Goal: Transaction & Acquisition: Subscribe to service/newsletter

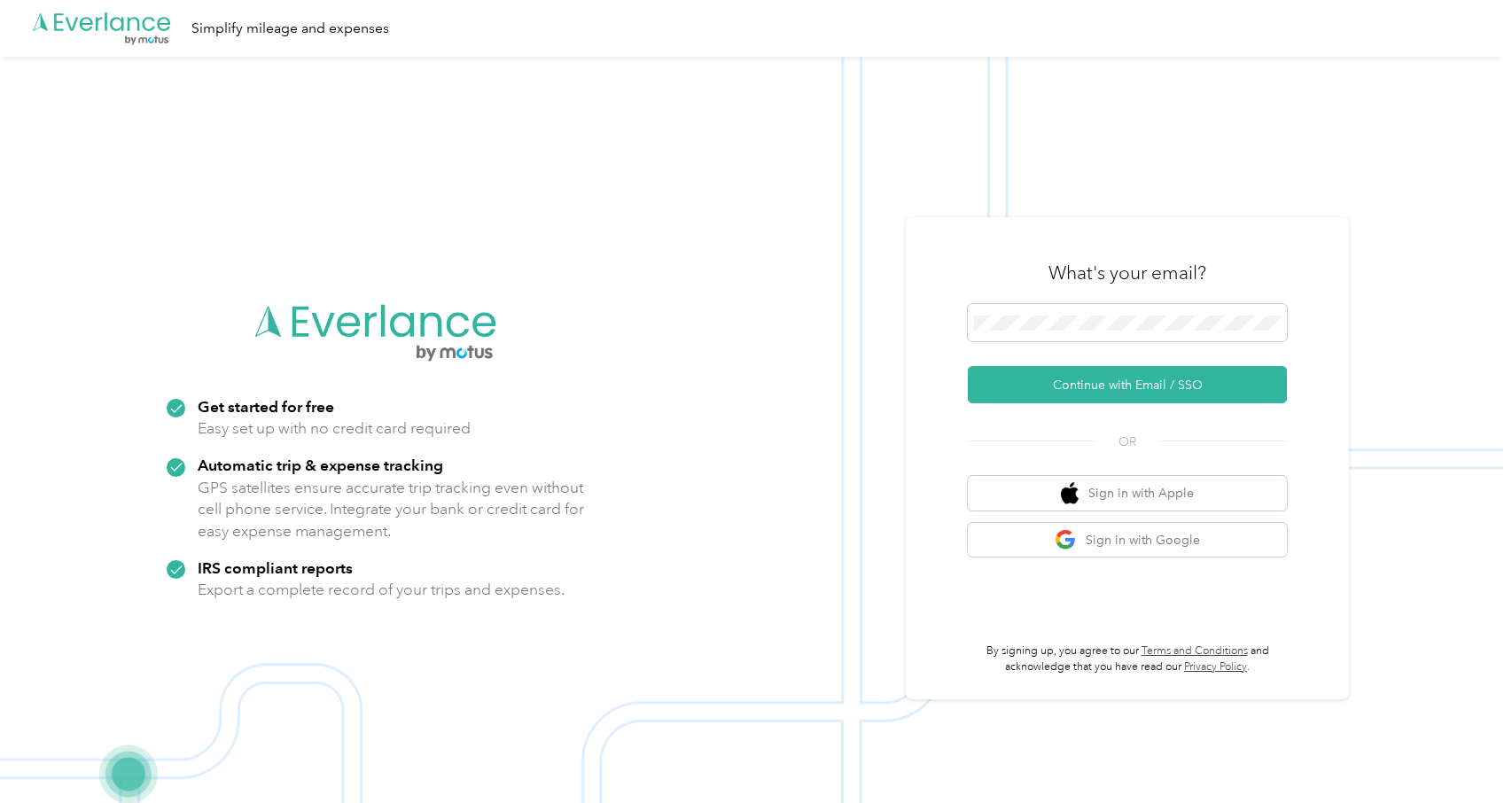
click at [844, 306] on img at bounding box center [751, 457] width 1503 height 803
click at [1100, 386] on button "Continue with Email / SSO" at bounding box center [1127, 384] width 319 height 37
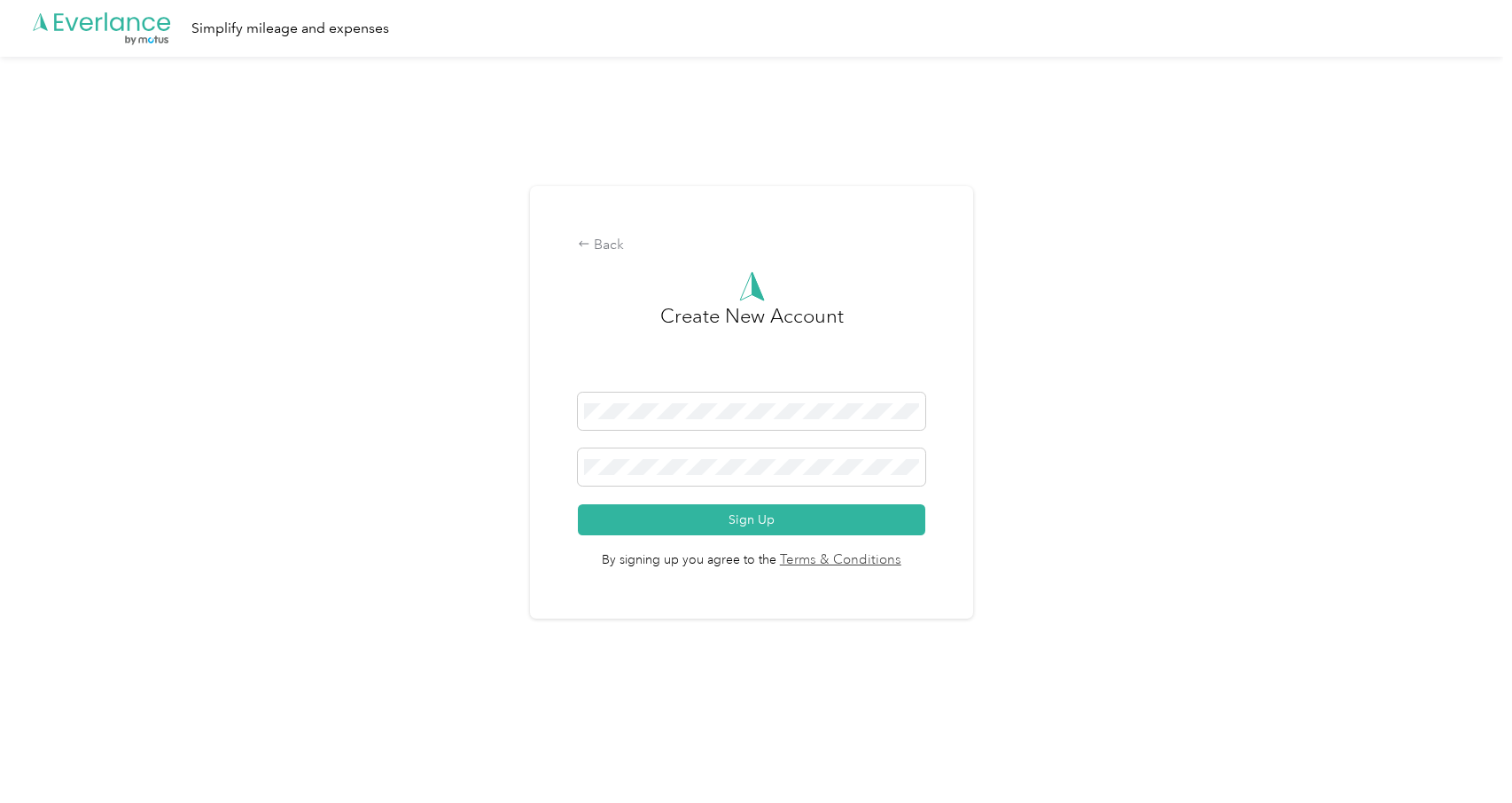
click at [489, 471] on div "Back Create New Account Sign Up By signing up you agree to the Terms & Conditio…" at bounding box center [751, 409] width 1503 height 706
click at [599, 248] on div "Back" at bounding box center [751, 245] width 347 height 21
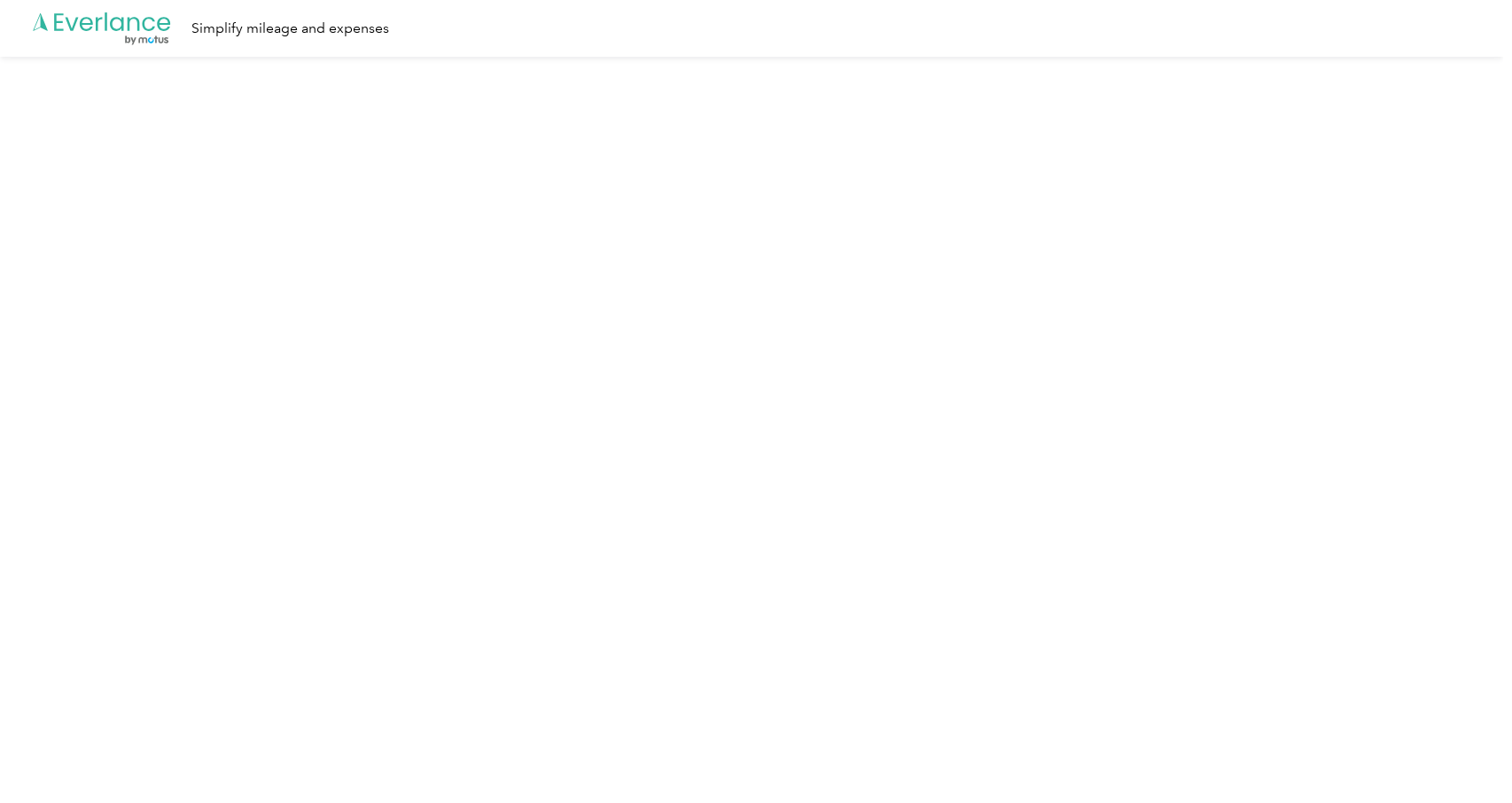
click at [87, 34] on icon ".cls-1 { fill: #00adee; } .cls-2 { fill: #fff; } .cls-3 { fill: #707372; } .cls…" at bounding box center [102, 29] width 142 height 36
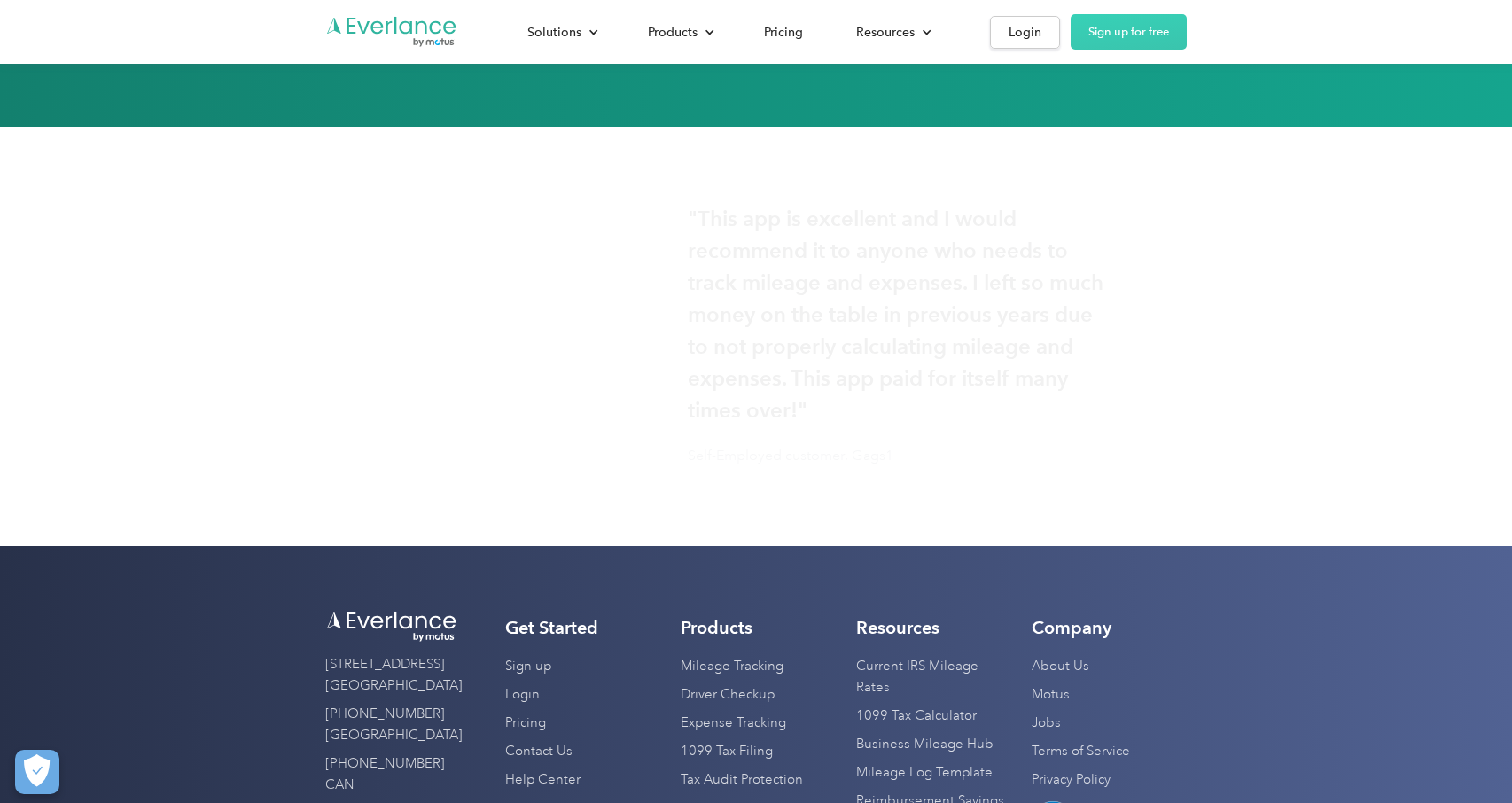
scroll to position [4240, 0]
